Goal: Navigation & Orientation: Find specific page/section

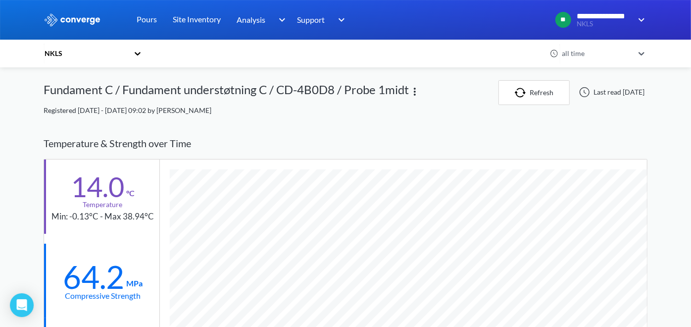
scroll to position [631, 604]
click at [53, 53] on div "NKLS" at bounding box center [86, 53] width 85 height 11
click at [58, 80] on div "NKLS" at bounding box center [93, 80] width 99 height 19
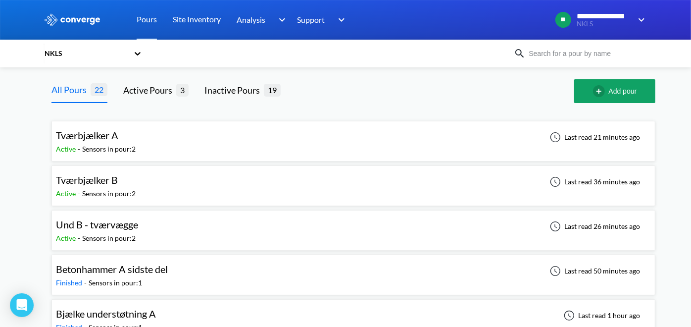
click at [96, 184] on span "Tværbjælker B" at bounding box center [87, 180] width 62 height 12
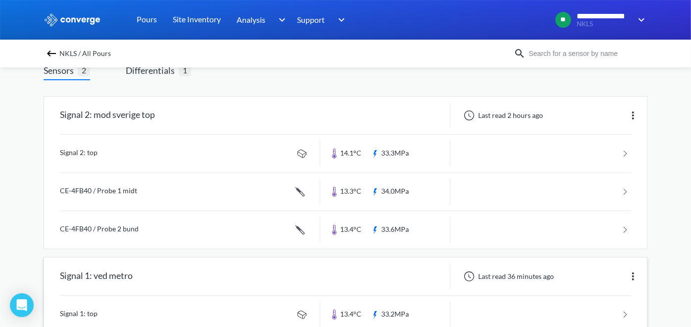
scroll to position [65, 0]
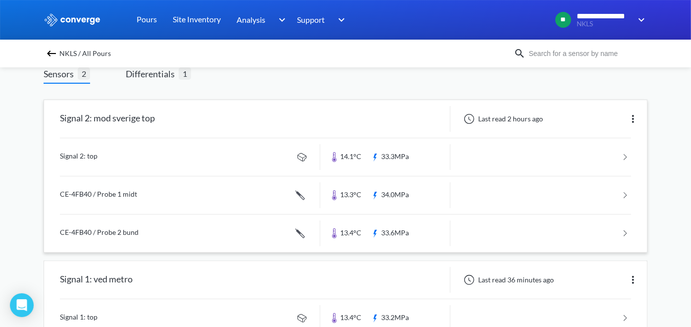
click at [91, 153] on link at bounding box center [346, 157] width 572 height 38
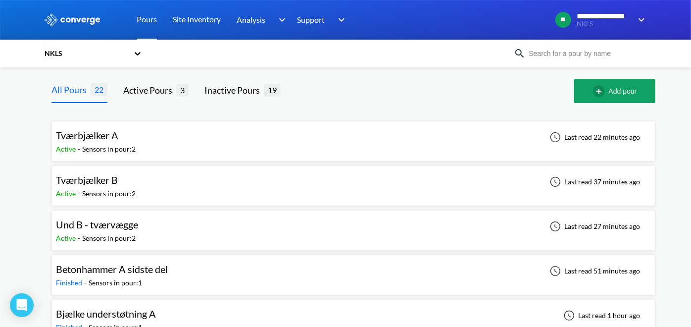
click at [113, 136] on span "Tværbjælker A" at bounding box center [87, 135] width 62 height 12
click at [96, 228] on span "Und B - tværvægge" at bounding box center [97, 224] width 82 height 12
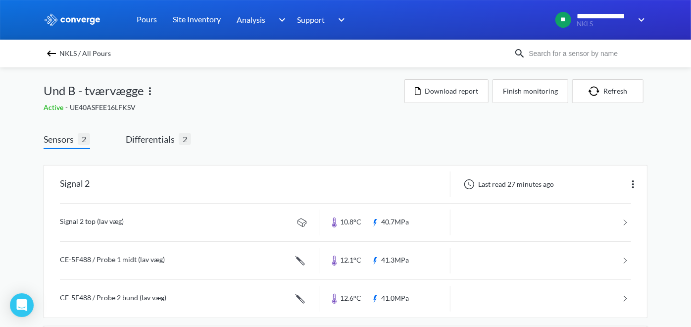
click at [396, 209] on link at bounding box center [346, 223] width 572 height 38
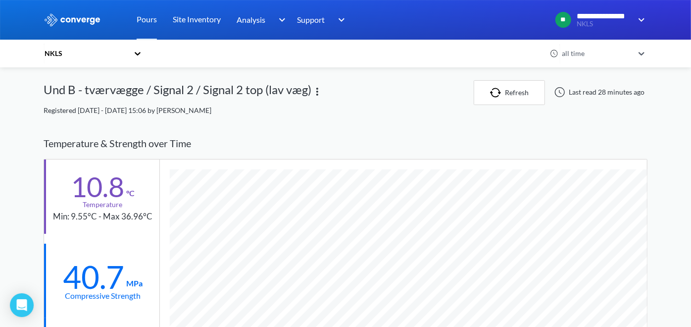
scroll to position [612, 604]
